Goal: Find specific page/section: Find specific page/section

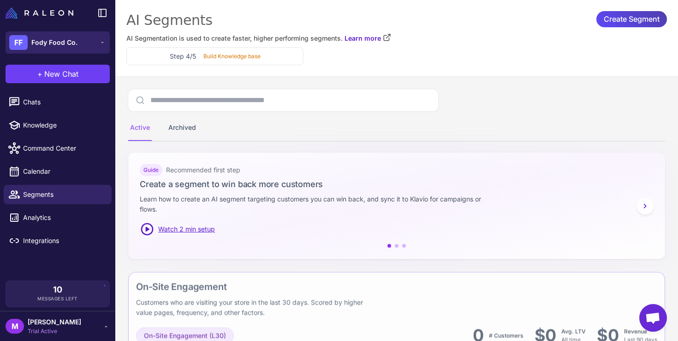
scroll to position [340, 0]
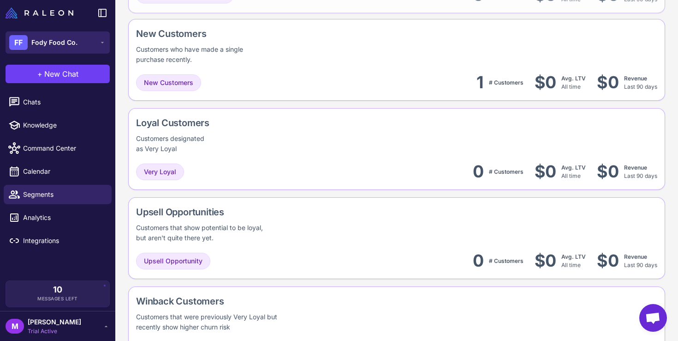
click at [72, 46] on span "Fody Food Co." at bounding box center [54, 42] width 46 height 10
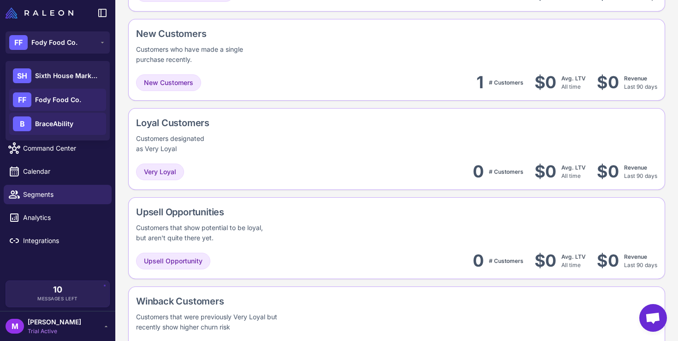
click at [52, 122] on span "BraceAbility" at bounding box center [54, 124] width 38 height 10
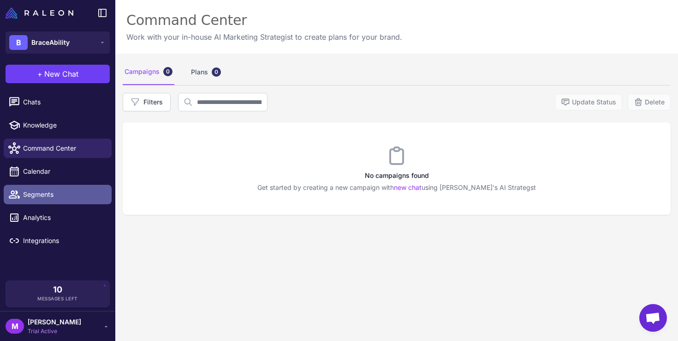
click at [49, 189] on link "Segments" at bounding box center [58, 194] width 108 height 19
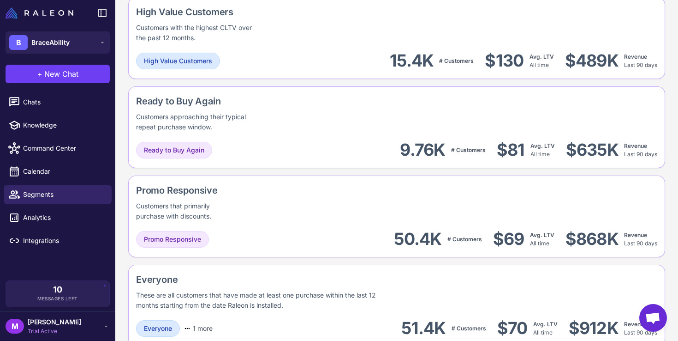
scroll to position [806, 0]
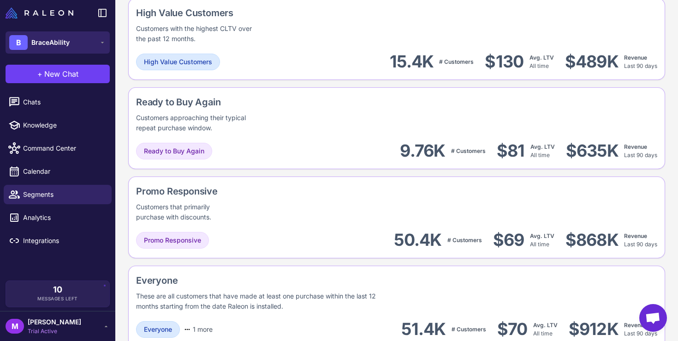
click at [31, 45] on span "BraceAbility" at bounding box center [50, 42] width 38 height 10
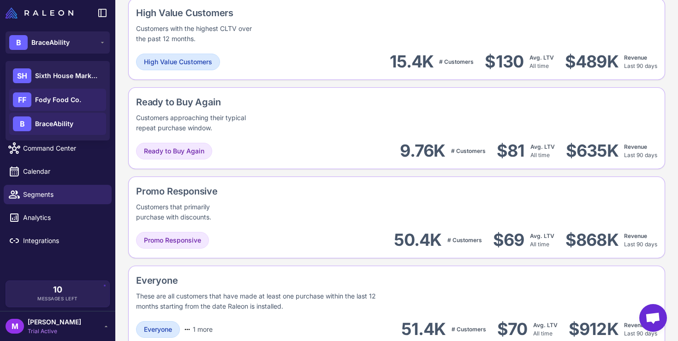
click at [43, 95] on span "Fody Food Co." at bounding box center [58, 100] width 46 height 10
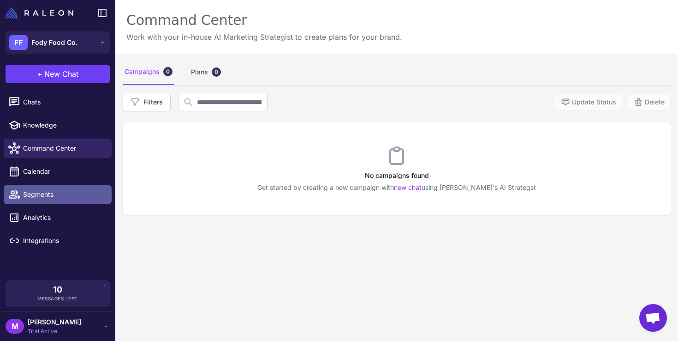
click at [45, 198] on span "Segments" at bounding box center [63, 194] width 81 height 10
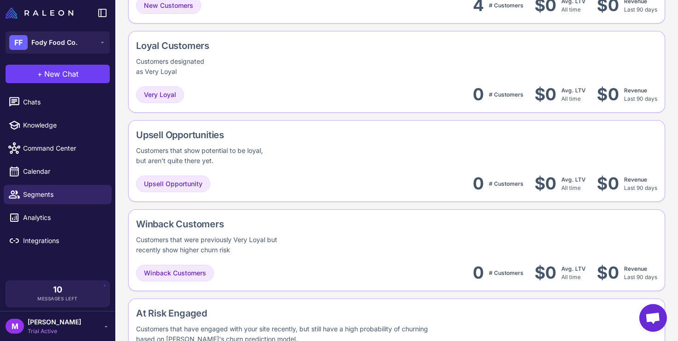
scroll to position [431, 0]
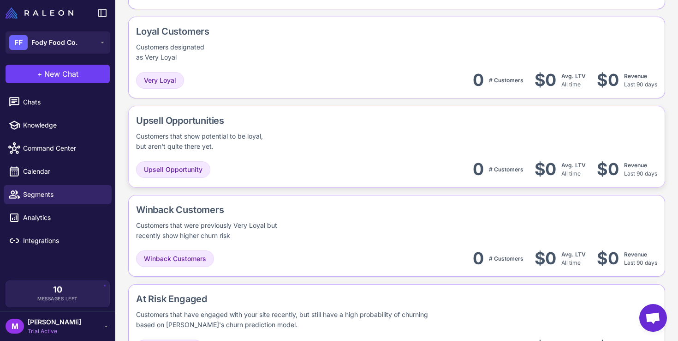
click at [227, 149] on div "Customers that show potential to be loyal, but aren't quite there yet." at bounding box center [204, 141] width 137 height 20
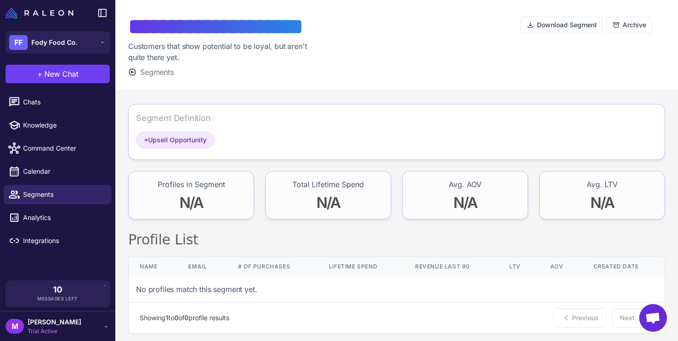
scroll to position [5, 0]
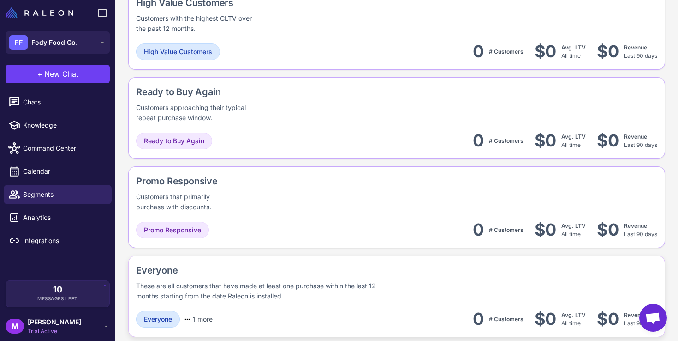
scroll to position [814, 0]
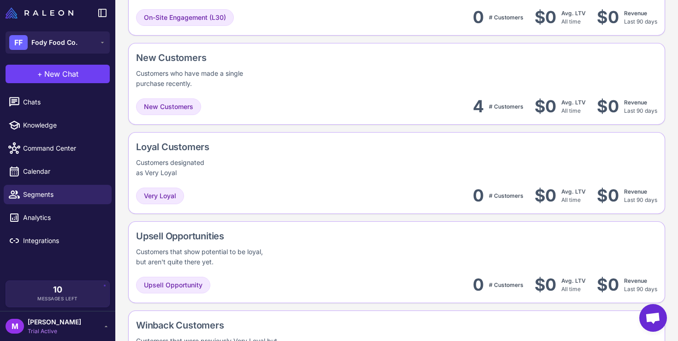
scroll to position [340, 0]
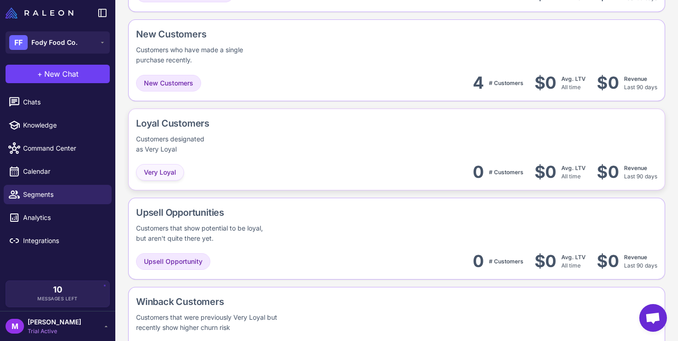
click at [162, 173] on span "Very Loyal" at bounding box center [160, 172] width 32 height 10
click at [206, 127] on div "Loyal Customers" at bounding box center [191, 123] width 111 height 14
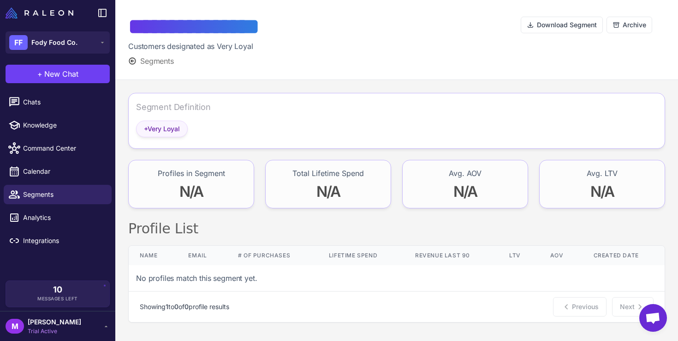
click at [172, 129] on span "+ Very Loyal" at bounding box center [162, 129] width 36 height 10
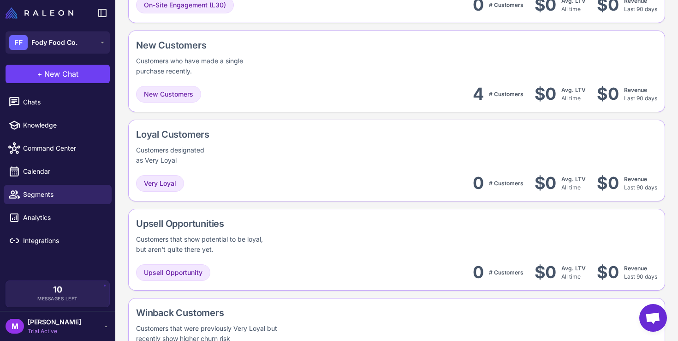
scroll to position [247, 0]
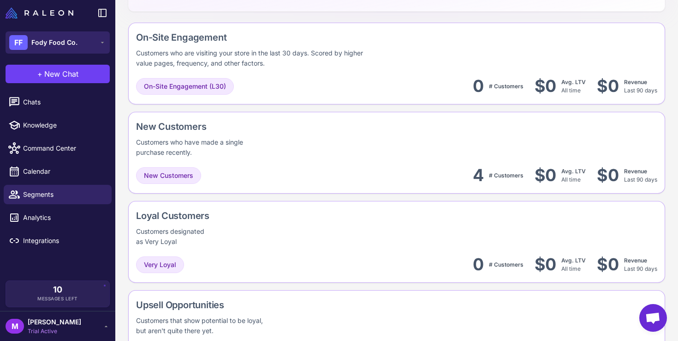
click at [83, 40] on button "FF Fody Food Co." at bounding box center [58, 42] width 104 height 22
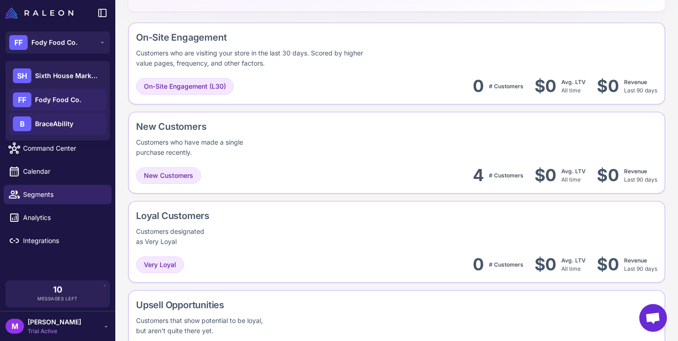
click at [67, 124] on span "BraceAbility" at bounding box center [54, 124] width 38 height 10
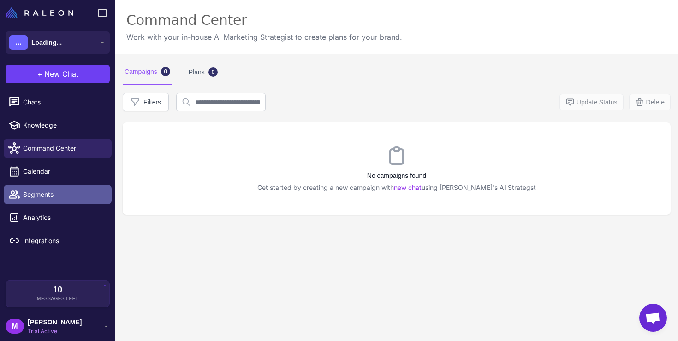
click at [50, 196] on span "Segments" at bounding box center [63, 194] width 81 height 10
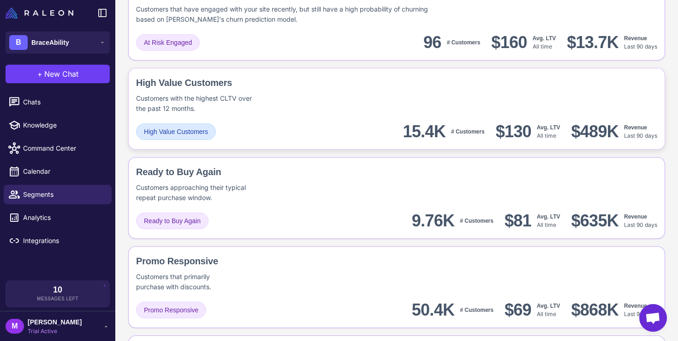
scroll to position [740, 0]
